Goal: Task Accomplishment & Management: Manage account settings

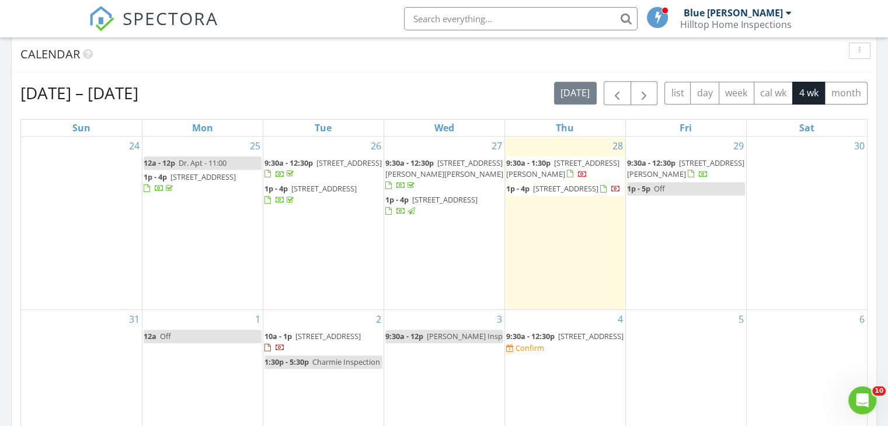
scroll to position [1081, 906]
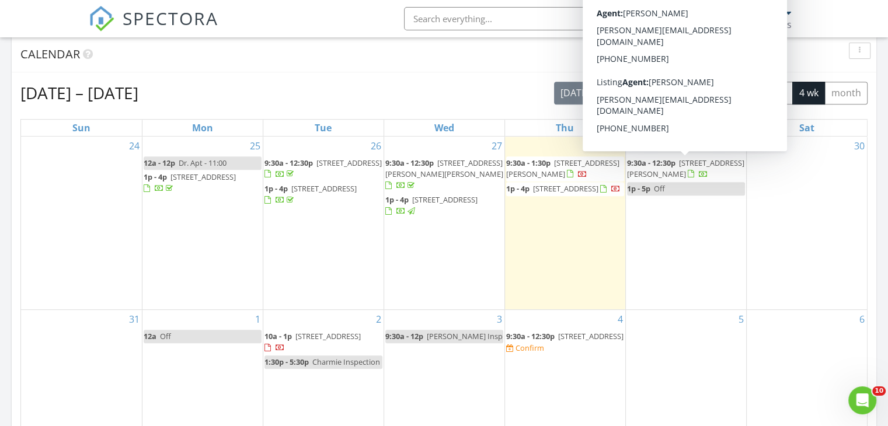
drag, startPoint x: 0, startPoint y: 0, endPoint x: 665, endPoint y: 173, distance: 687.2
click at [665, 173] on span "703 Forrest Ln, Creedmoor 27522" at bounding box center [685, 169] width 117 height 22
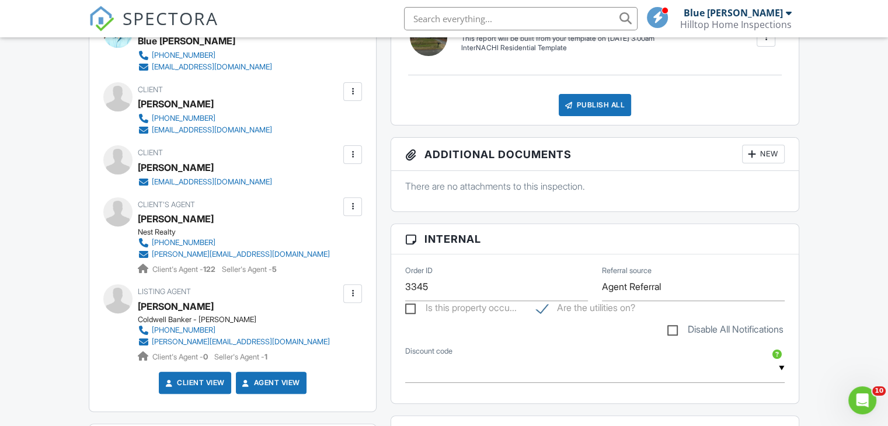
scroll to position [350, 0]
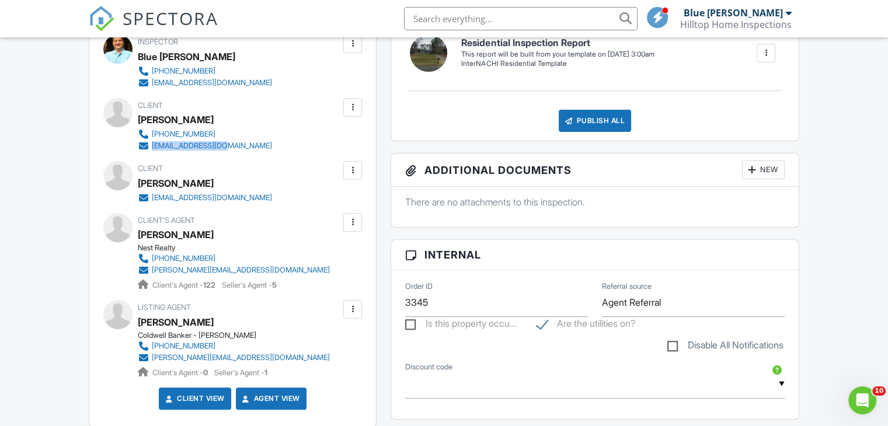
drag, startPoint x: 246, startPoint y: 148, endPoint x: 152, endPoint y: 143, distance: 93.5
click at [152, 143] on div "Client [PERSON_NAME] [PHONE_NUMBER] [EMAIL_ADDRESS][DOMAIN_NAME]" at bounding box center [233, 125] width 190 height 54
copy div "[EMAIL_ADDRESS][DOMAIN_NAME]"
drag, startPoint x: 242, startPoint y: 116, endPoint x: 141, endPoint y: 113, distance: 101.0
click at [141, 113] on div "Client [PERSON_NAME] [PHONE_NUMBER] [EMAIL_ADDRESS][DOMAIN_NAME]" at bounding box center [233, 125] width 190 height 54
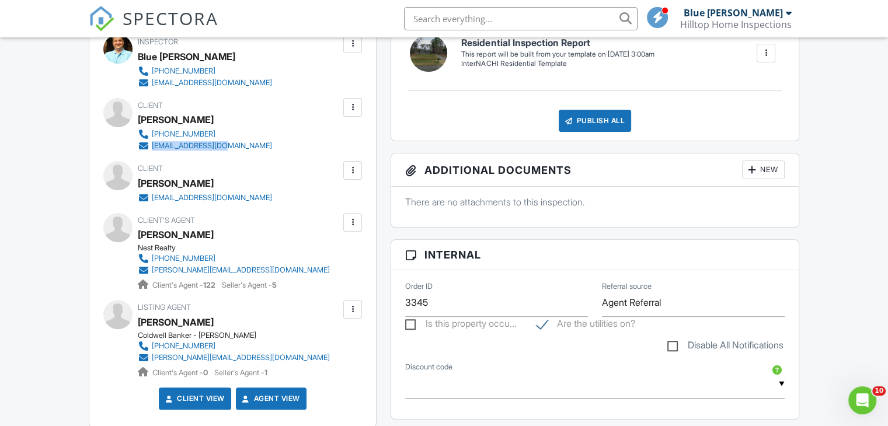
copy div "[PERSON_NAME]"
drag, startPoint x: 322, startPoint y: 265, endPoint x: 152, endPoint y: 271, distance: 170.0
click at [152, 271] on div "Client's Agent [PERSON_NAME] Nest Realty [PHONE_NUMBER] [PERSON_NAME][EMAIL_ADD…" at bounding box center [262, 252] width 248 height 78
copy div "[PERSON_NAME][EMAIL_ADDRESS][DOMAIN_NAME]"
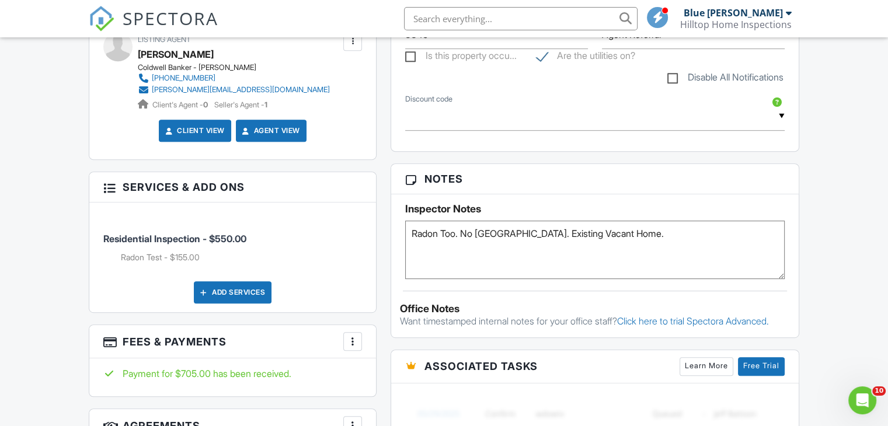
scroll to position [631, 0]
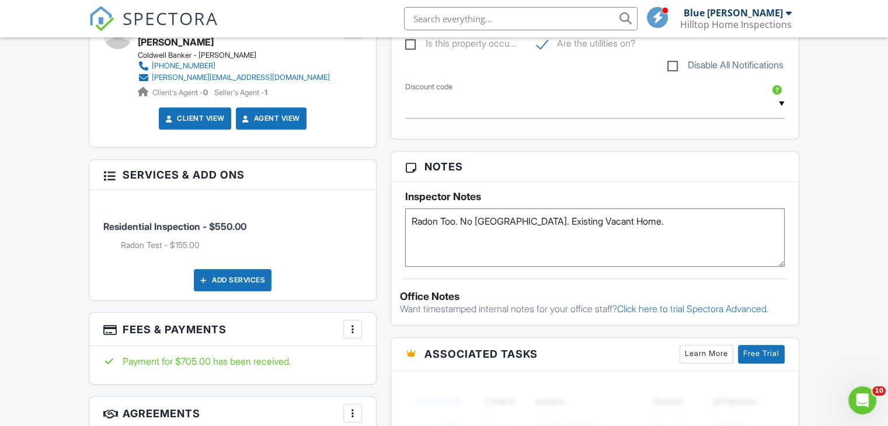
click at [443, 231] on textarea "Radon Too. No [GEOGRAPHIC_DATA]. Existing Vacant Home." at bounding box center [594, 237] width 379 height 58
click at [506, 232] on textarea "Radon Too. No [GEOGRAPHIC_DATA]. Existing Vacant Home." at bounding box center [594, 237] width 379 height 58
type textarea "Radon Sent to Wake. [PERSON_NAME] lined up for pest. Existing Vacant Home."
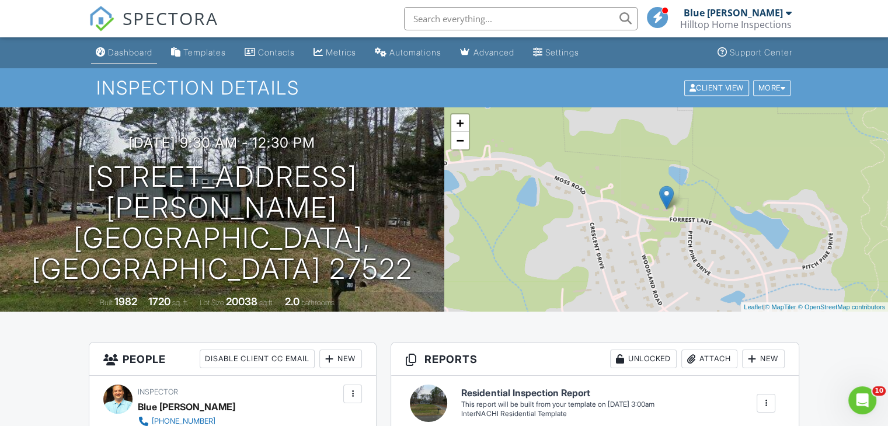
click at [140, 54] on div "Dashboard" at bounding box center [130, 52] width 44 height 10
